Goal: Information Seeking & Learning: Find specific fact

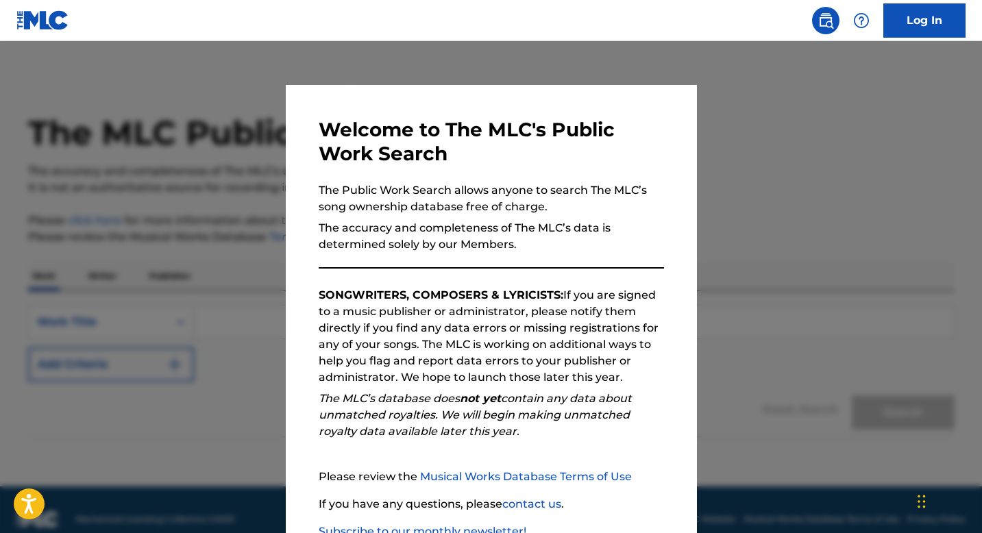
scroll to position [94, 0]
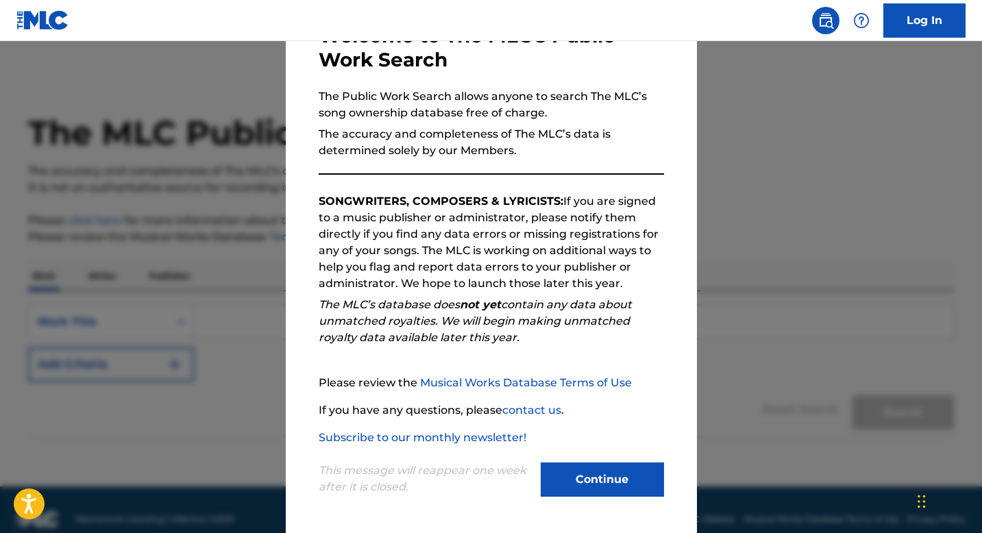
click at [583, 478] on button "Continue" at bounding box center [602, 480] width 123 height 34
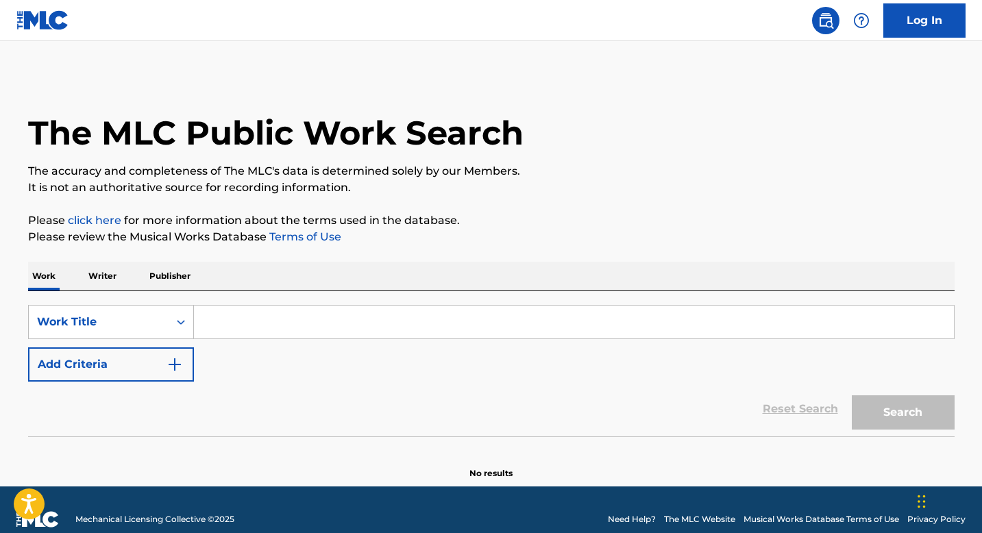
click at [108, 277] on p "Writer" at bounding box center [102, 276] width 36 height 29
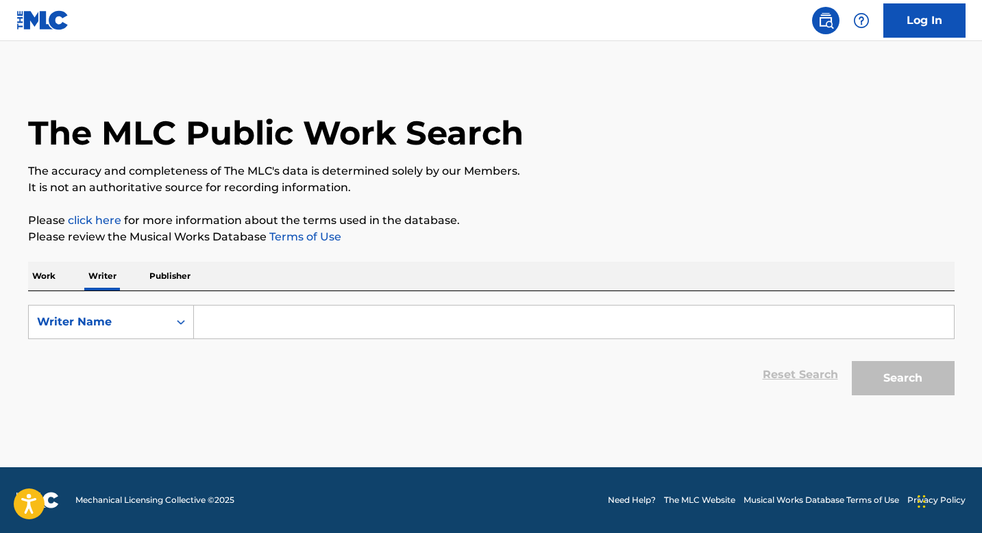
click at [232, 309] on input "Search Form" at bounding box center [574, 322] width 760 height 33
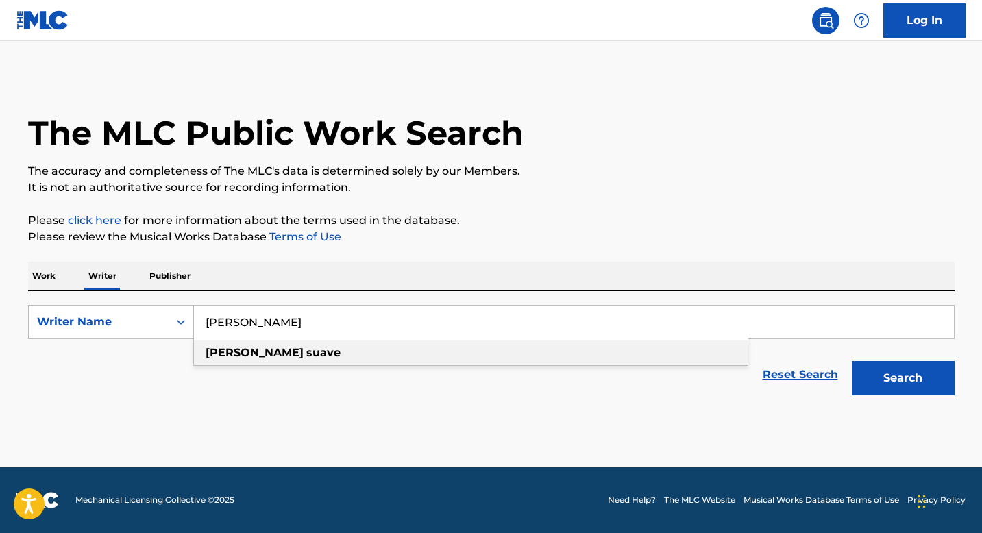
click at [306, 358] on strong "suave" at bounding box center [323, 352] width 34 height 13
type input "[PERSON_NAME]"
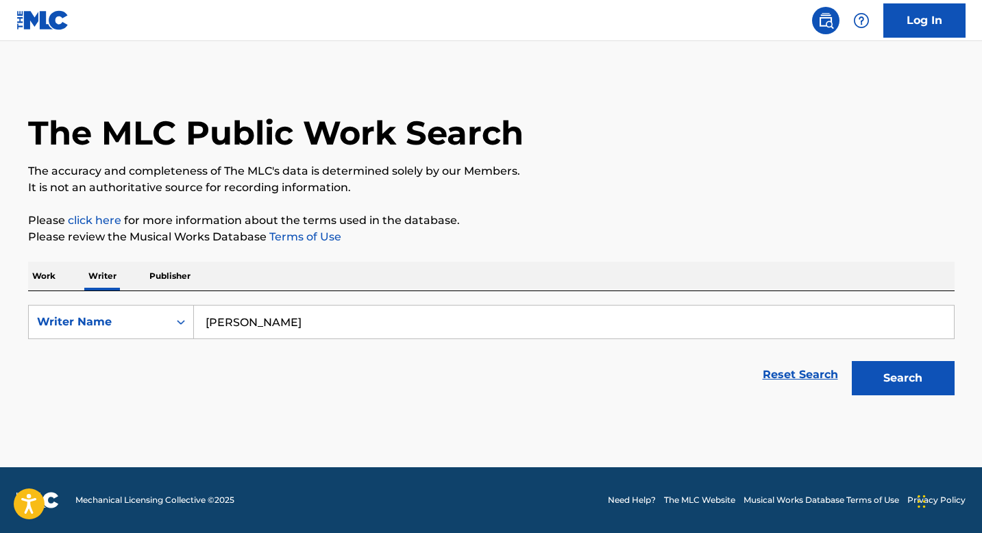
click at [939, 396] on div "Search" at bounding box center [900, 375] width 110 height 55
click at [927, 390] on button "Search" at bounding box center [903, 378] width 103 height 34
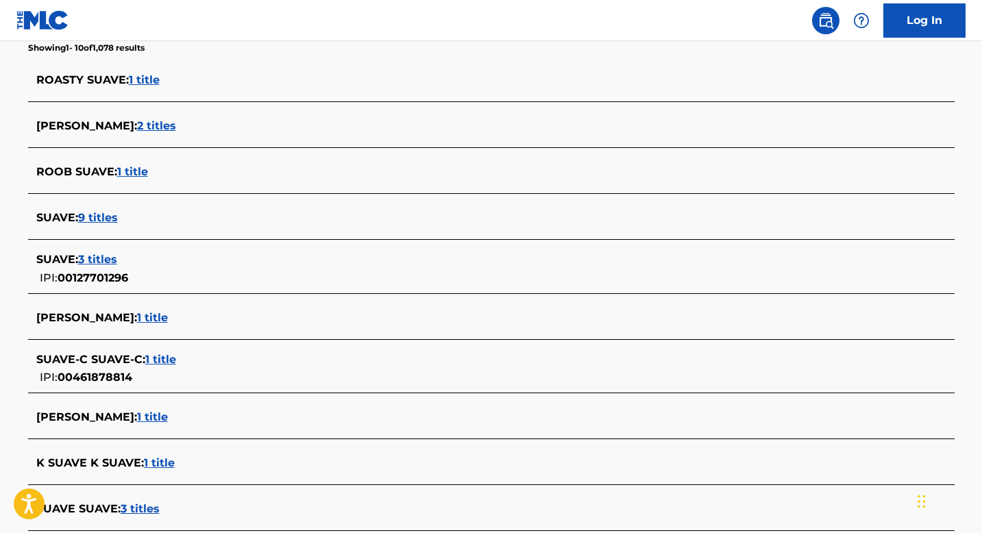
scroll to position [379, 0]
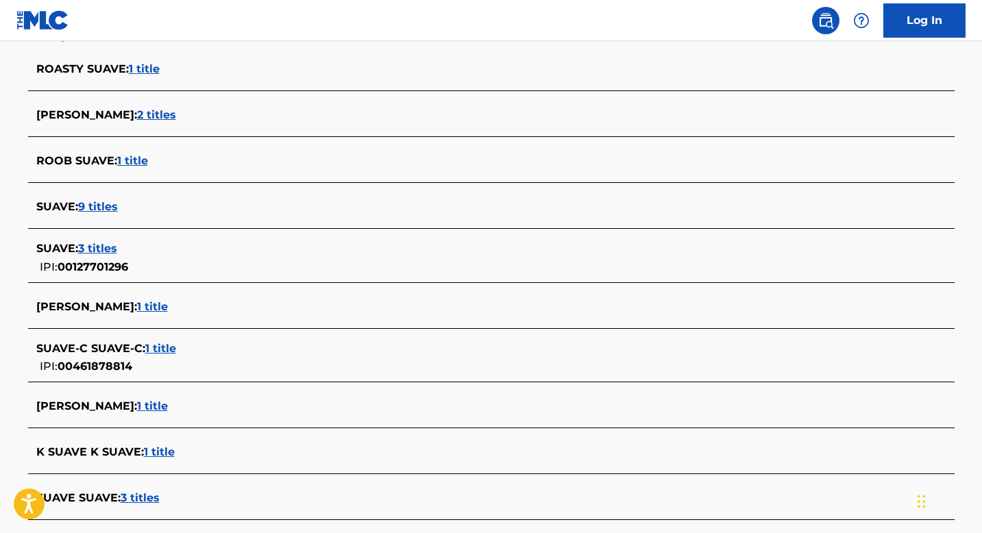
click at [137, 405] on span "1 title" at bounding box center [152, 406] width 31 height 13
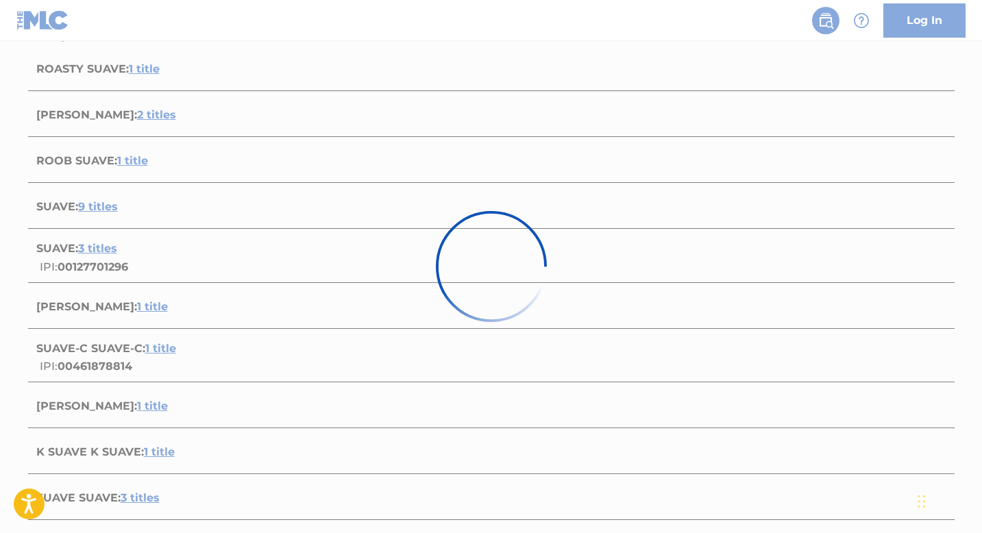
scroll to position [170, 0]
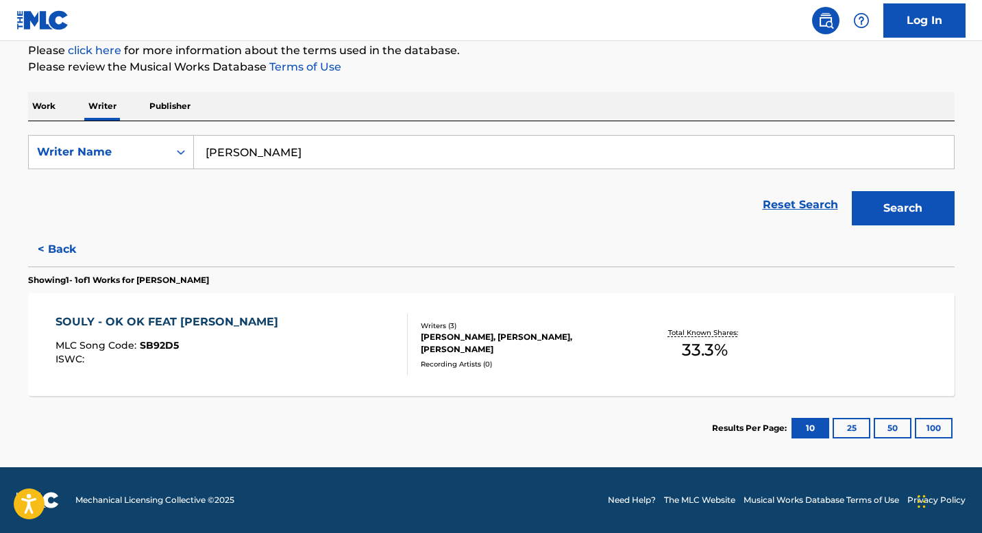
click at [466, 361] on div "Recording Artists ( 0 )" at bounding box center [524, 364] width 207 height 10
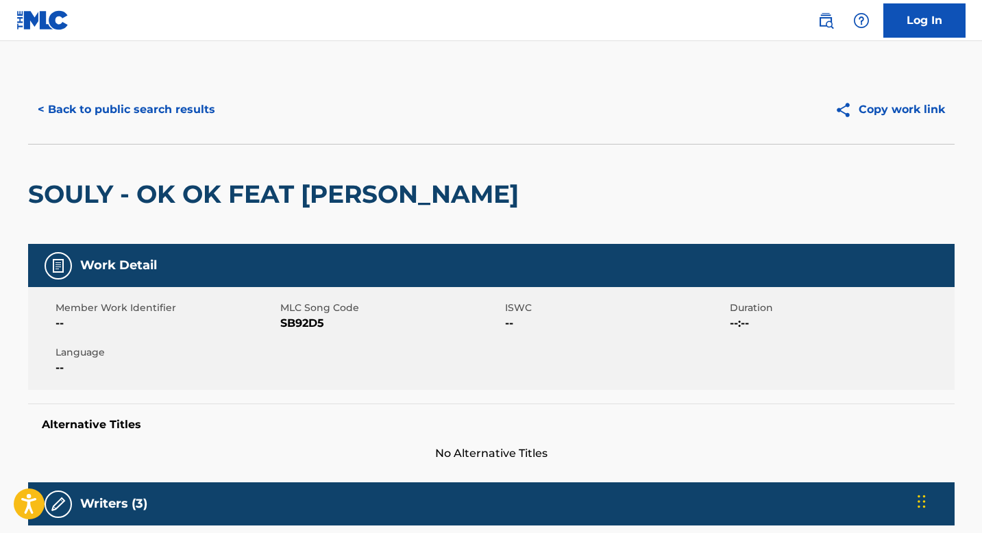
click at [143, 103] on button "< Back to public search results" at bounding box center [126, 110] width 197 height 34
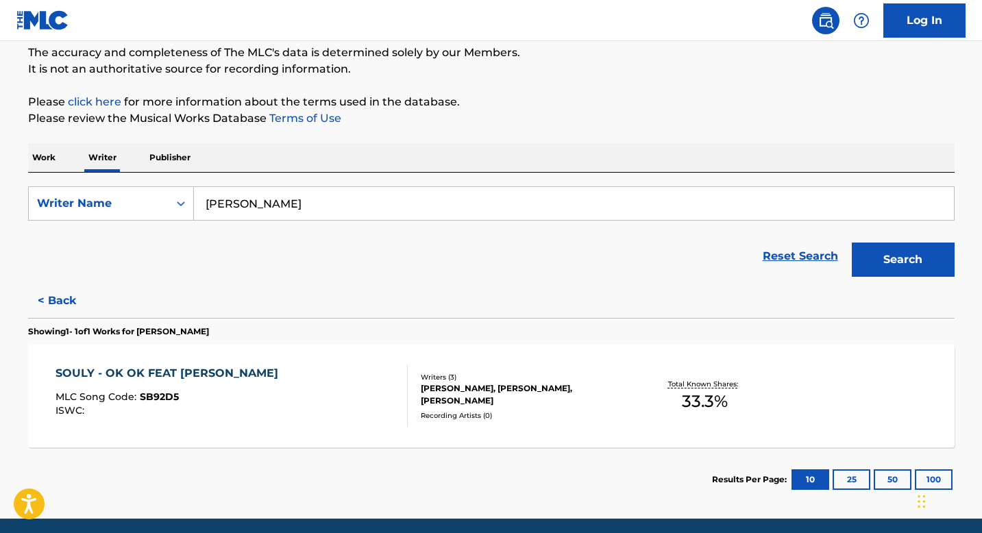
scroll to position [106, 0]
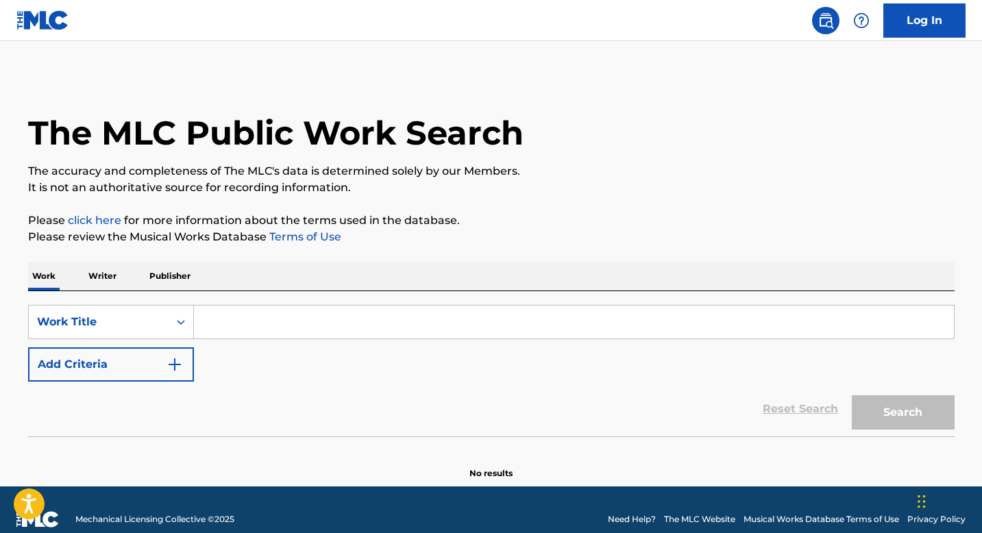
click at [106, 280] on p "Writer" at bounding box center [102, 276] width 36 height 29
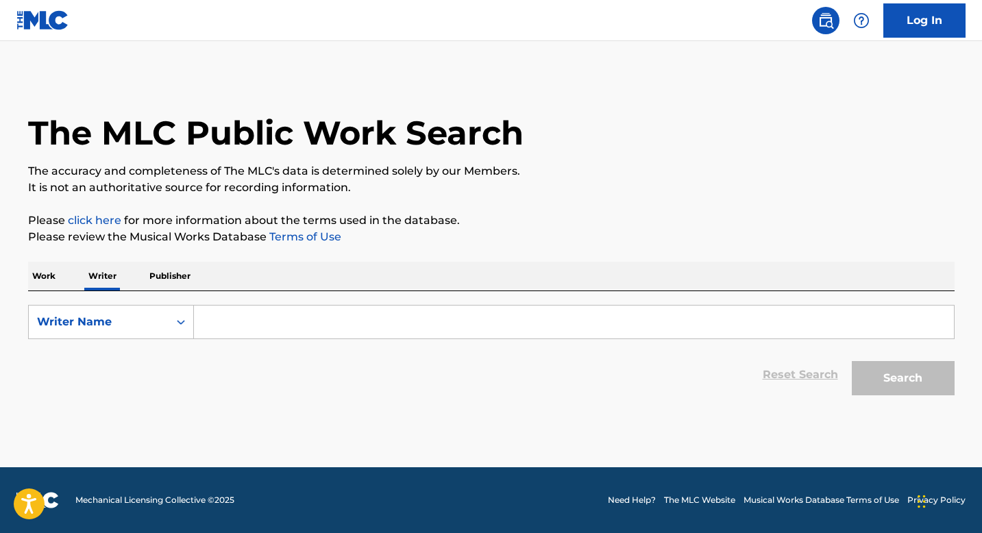
click at [217, 315] on input "Search Form" at bounding box center [574, 322] width 760 height 33
click at [49, 284] on p "Work" at bounding box center [44, 276] width 32 height 29
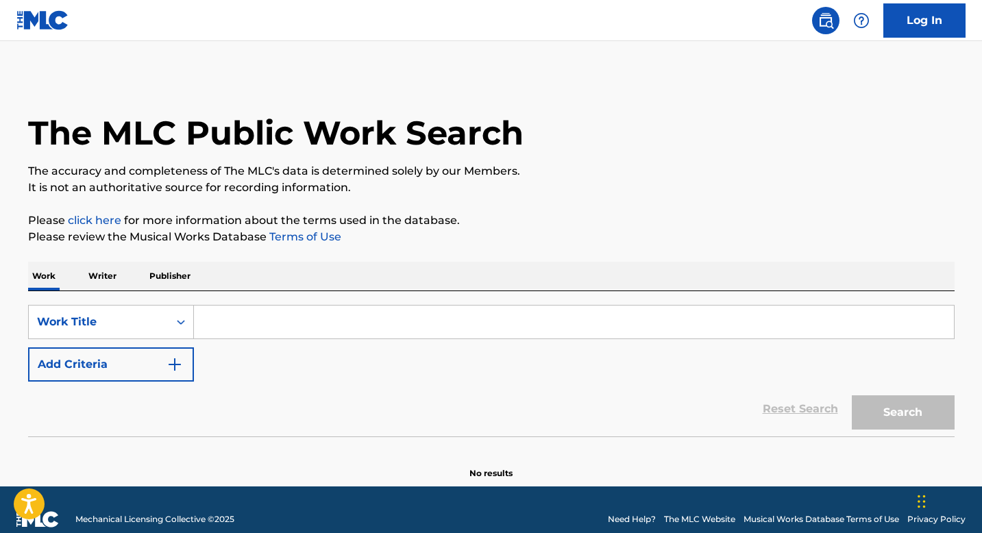
click at [236, 332] on input "Search Form" at bounding box center [574, 322] width 760 height 33
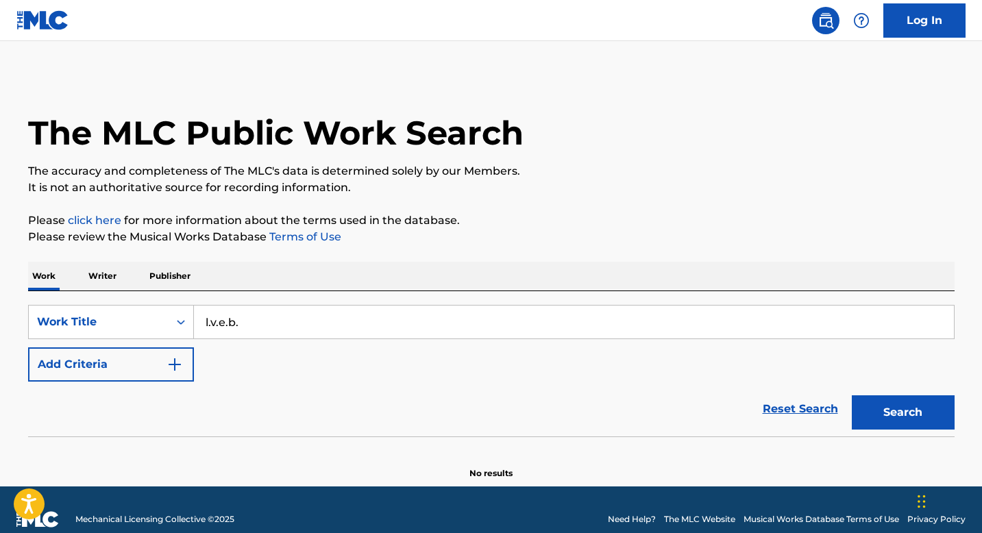
type input "l.v.e.b."
click at [852, 396] on button "Search" at bounding box center [903, 413] width 103 height 34
